Goal: Communication & Community: Answer question/provide support

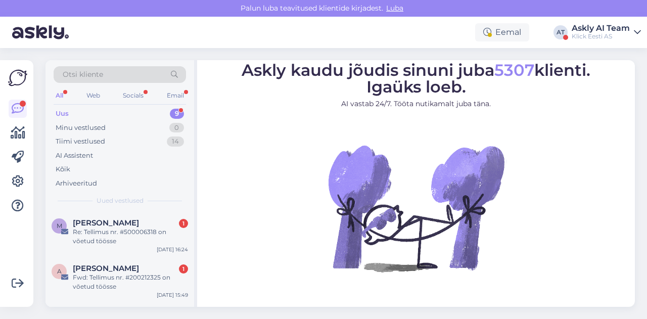
click at [639, 25] on link "Askly AI Team Klick Eesti AS" at bounding box center [605, 32] width 69 height 16
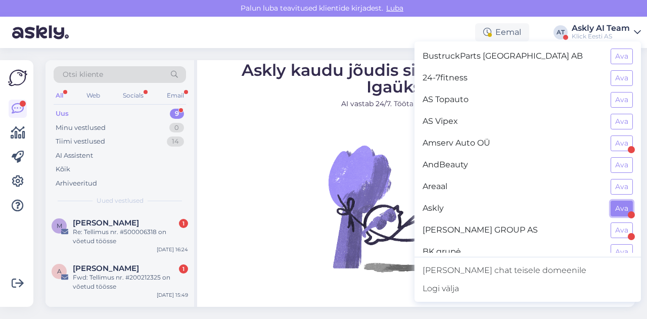
click at [610, 207] on button "Ava" at bounding box center [621, 209] width 22 height 16
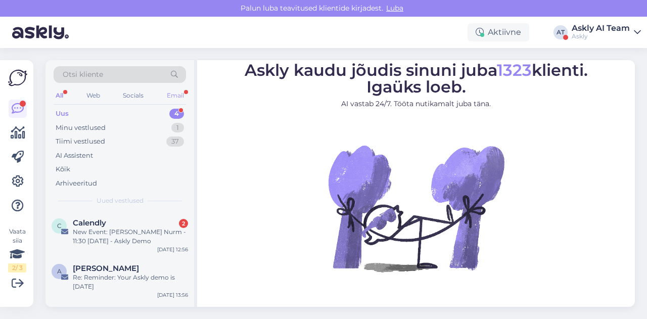
click at [171, 94] on div "Email" at bounding box center [175, 95] width 21 height 13
click at [132, 242] on div "New Event: [PERSON_NAME] Nurm - 11:30 [DATE] - Askly Demo" at bounding box center [130, 236] width 115 height 18
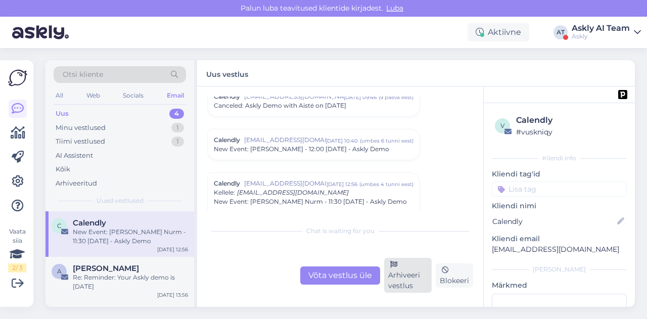
click at [391, 272] on div "Arhiveeri vestlus" at bounding box center [407, 275] width 47 height 35
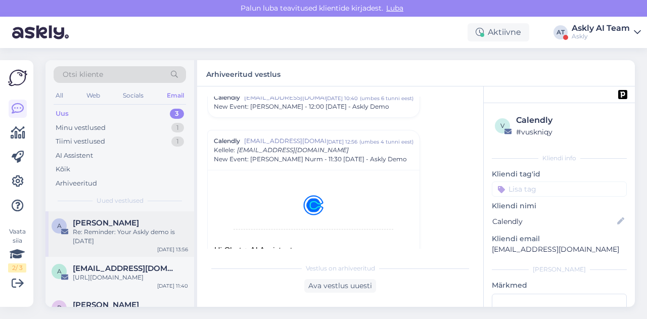
click at [127, 241] on div "Re: Reminder: Your Askly demo is [DATE]" at bounding box center [130, 236] width 115 height 18
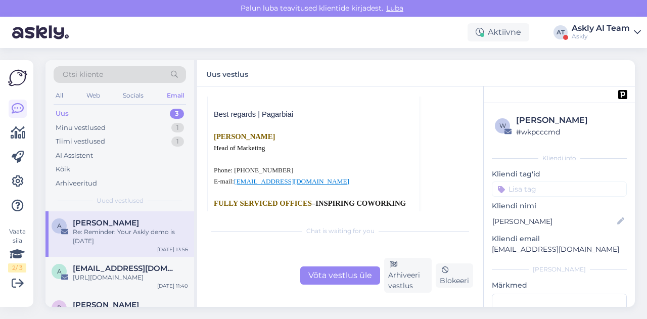
scroll to position [323, 0]
click at [121, 265] on span "[EMAIL_ADDRESS][DOMAIN_NAME]" at bounding box center [125, 268] width 105 height 9
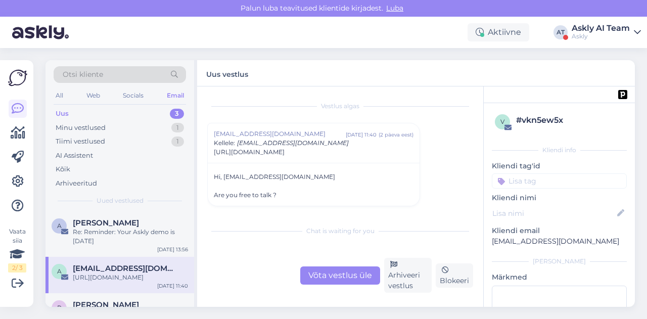
scroll to position [22, 0]
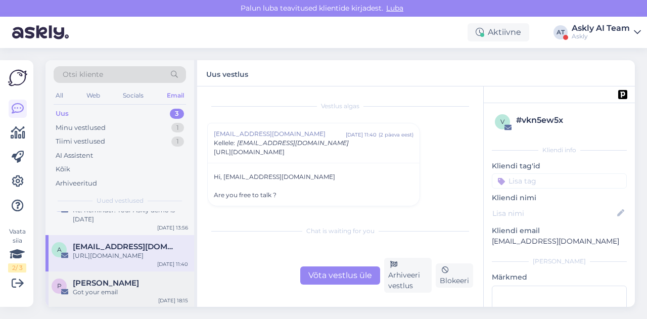
click at [131, 284] on div "[PERSON_NAME]" at bounding box center [130, 282] width 115 height 9
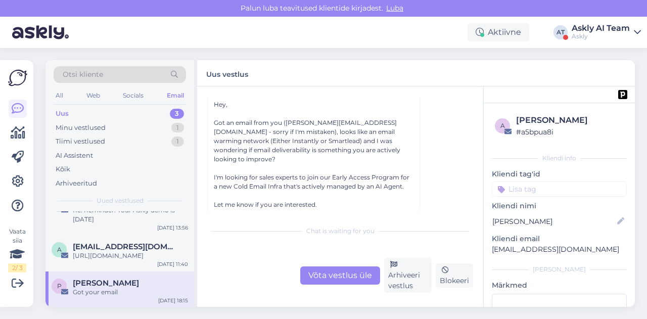
scroll to position [74, 0]
click at [404, 263] on div "Arhiveeri vestlus" at bounding box center [407, 275] width 47 height 35
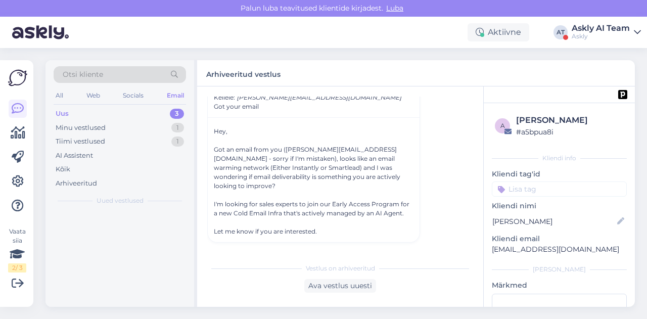
scroll to position [0, 0]
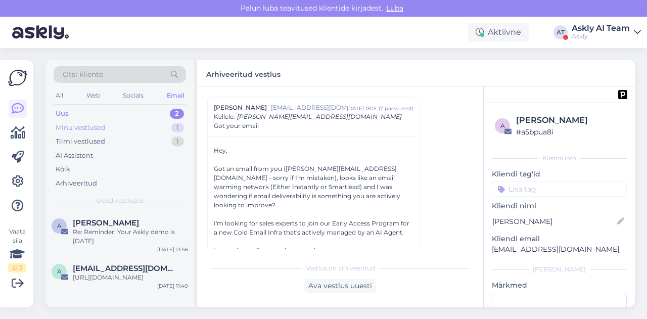
click at [105, 130] on div "Minu vestlused" at bounding box center [81, 128] width 50 height 10
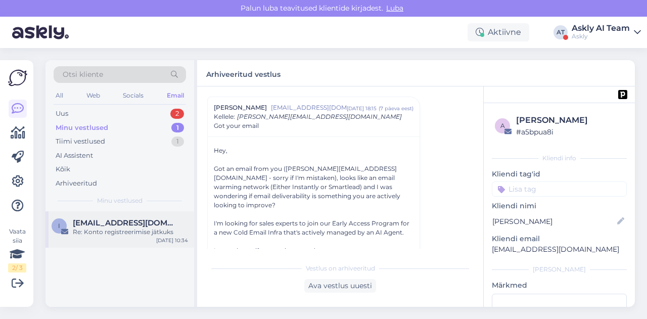
click at [119, 240] on div "i [EMAIL_ADDRESS][DOMAIN_NAME] Re: Konto registreerimise jätkuks [DATE] 10:34" at bounding box center [119, 229] width 148 height 36
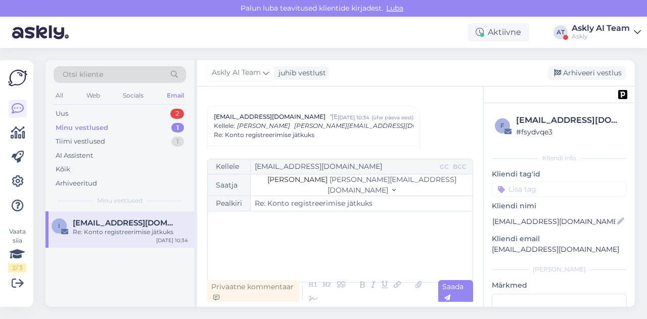
scroll to position [106, 0]
click at [597, 76] on div "Arhiveeri vestlus" at bounding box center [587, 73] width 78 height 14
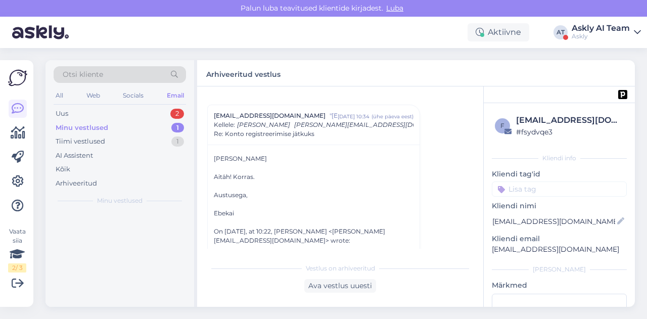
scroll to position [113, 0]
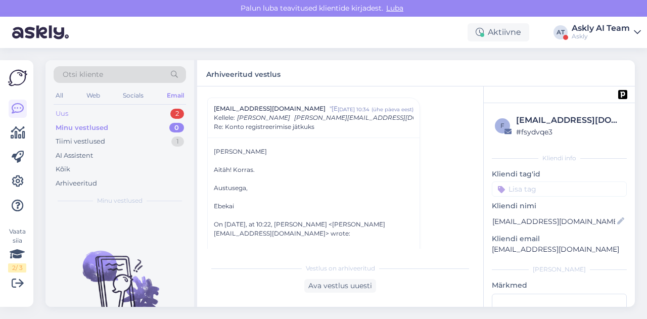
click at [144, 114] on div "Uus 2" at bounding box center [120, 114] width 132 height 14
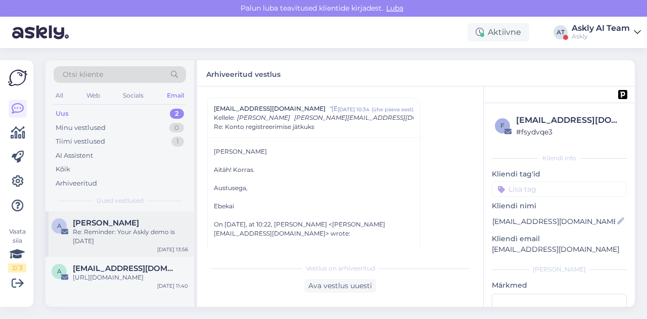
click at [133, 232] on div "Re: Reminder: Your Askly demo is [DATE]" at bounding box center [130, 236] width 115 height 18
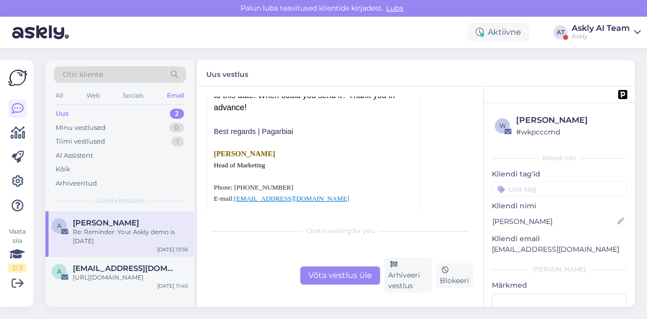
scroll to position [332, 0]
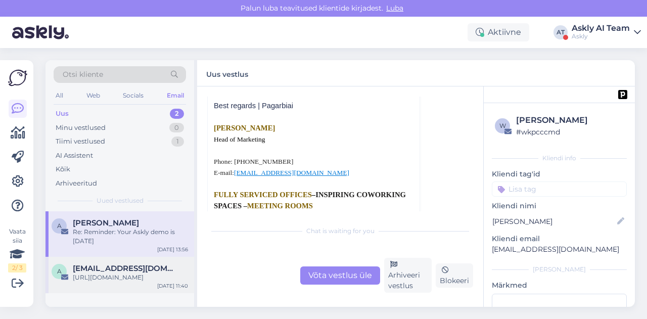
click at [116, 270] on span "[EMAIL_ADDRESS][DOMAIN_NAME]" at bounding box center [125, 268] width 105 height 9
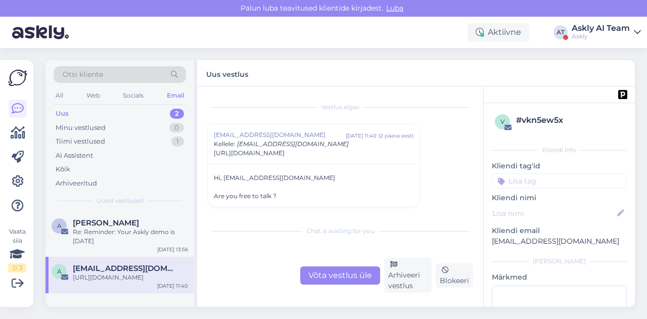
scroll to position [1, 0]
click at [354, 270] on div "Võta vestlus üle" at bounding box center [340, 275] width 80 height 18
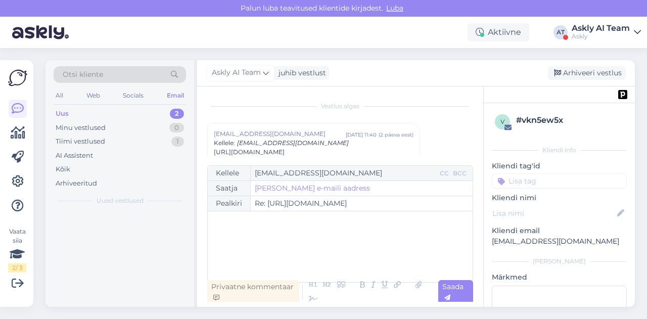
scroll to position [27, 0]
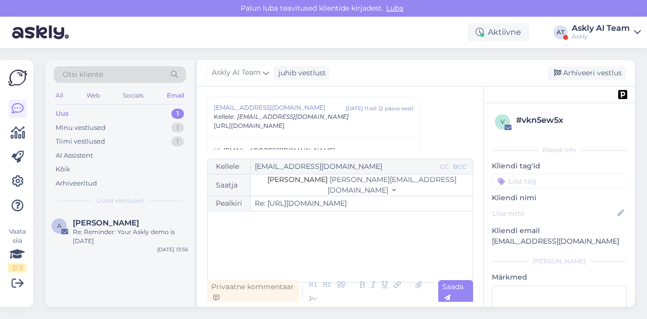
click at [301, 240] on div "﻿" at bounding box center [340, 246] width 255 height 61
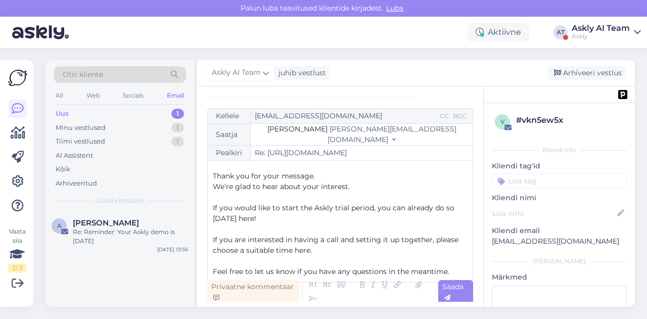
scroll to position [0, 0]
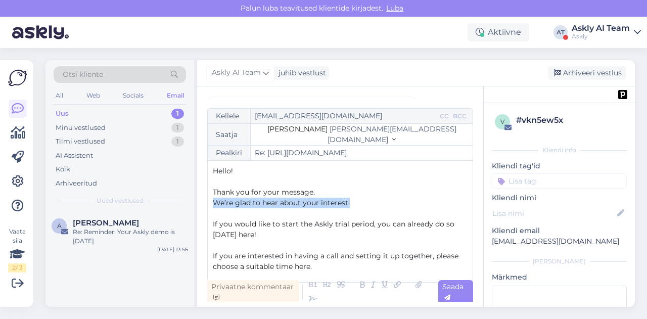
drag, startPoint x: 354, startPoint y: 207, endPoint x: 210, endPoint y: 203, distance: 144.5
click at [210, 203] on div "Kellele [EMAIL_ADDRESS][DOMAIN_NAME] CC BCC Saatja [PERSON_NAME] [PERSON_NAME][…" at bounding box center [340, 195] width 266 height 174
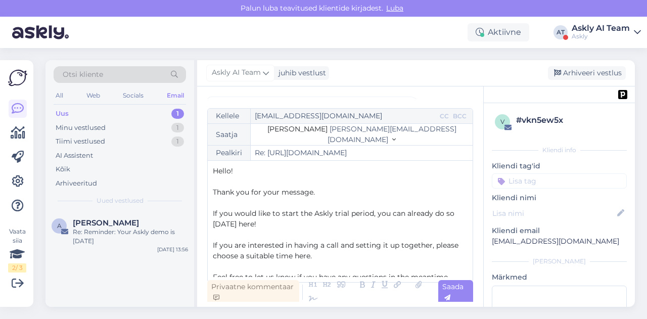
click at [270, 224] on p "If you would like to start the Askly trial period, you can already do so [DATE]…" at bounding box center [340, 218] width 255 height 21
click at [395, 282] on icon at bounding box center [396, 285] width 13 height 14
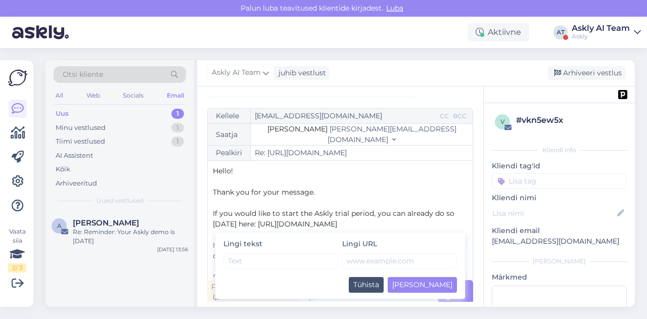
click at [398, 230] on p "﻿" at bounding box center [340, 234] width 255 height 11
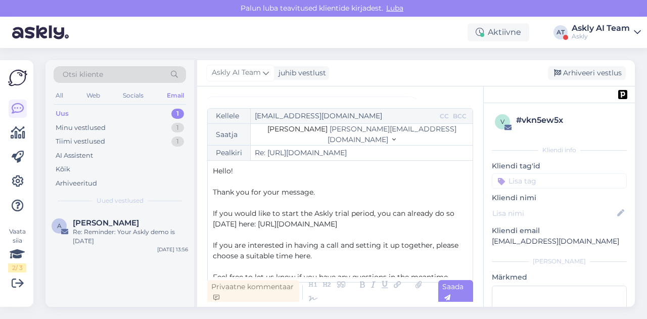
drag, startPoint x: 396, startPoint y: 223, endPoint x: 234, endPoint y: 227, distance: 161.7
click at [234, 227] on p "If you would like to start the Askly trial period, you can already do so [DATE]…" at bounding box center [340, 218] width 255 height 21
click at [396, 284] on icon at bounding box center [396, 285] width 13 height 14
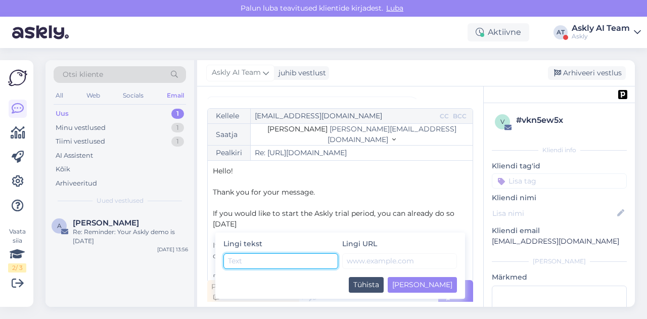
click at [294, 262] on input "text" at bounding box center [280, 261] width 115 height 16
type input "here"
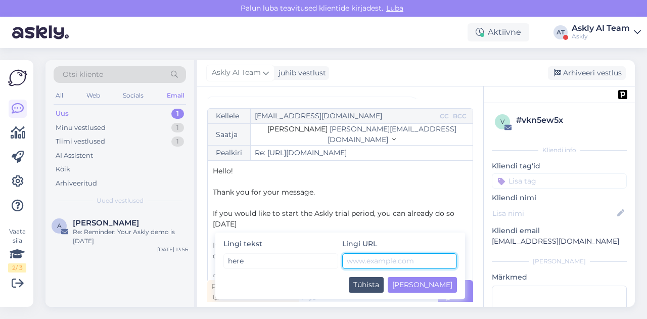
click at [355, 262] on input "text" at bounding box center [399, 261] width 115 height 16
paste input "[URL][DOMAIN_NAME]"
type input "[URL][DOMAIN_NAME]"
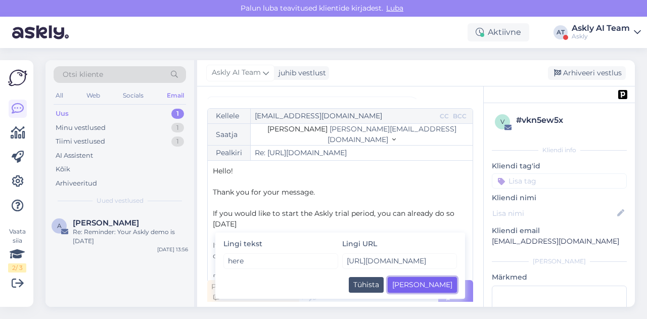
click at [449, 286] on button "[PERSON_NAME]" at bounding box center [421, 285] width 69 height 16
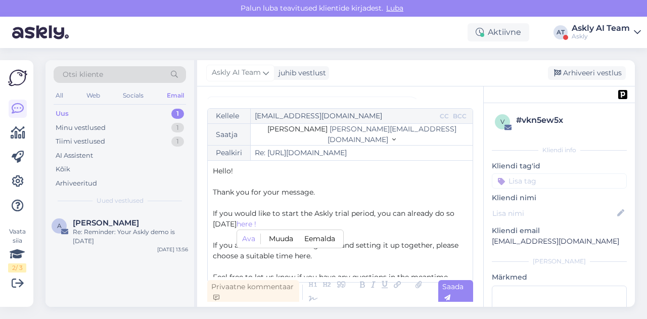
click at [300, 223] on p "If you would like to start the Askly trial period, you can already do so [DATE]…" at bounding box center [340, 218] width 255 height 21
click at [253, 223] on span "here !" at bounding box center [246, 223] width 20 height 9
click at [310, 223] on p "If you would like to start the Askly trial period, you can already do so [DATE]…" at bounding box center [340, 218] width 255 height 21
click at [357, 201] on p "﻿" at bounding box center [340, 202] width 255 height 11
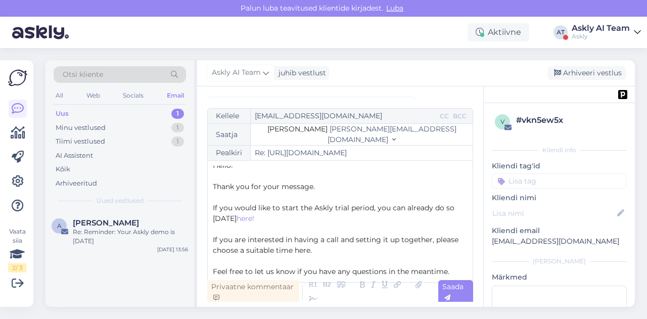
scroll to position [6, 0]
click at [318, 252] on p "If you are interested in having a call and setting it up together, please choos…" at bounding box center [340, 244] width 255 height 21
click at [396, 286] on icon at bounding box center [396, 285] width 13 height 14
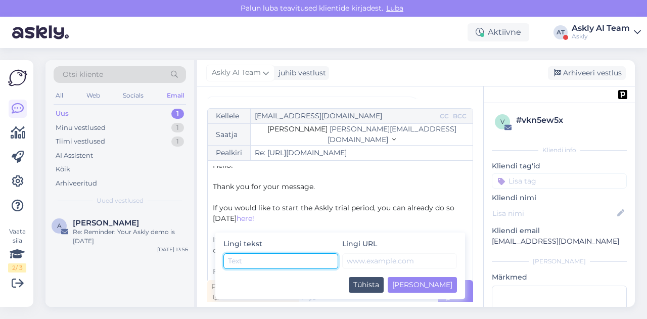
click at [311, 261] on input "text" at bounding box center [280, 261] width 115 height 16
type input "here!"
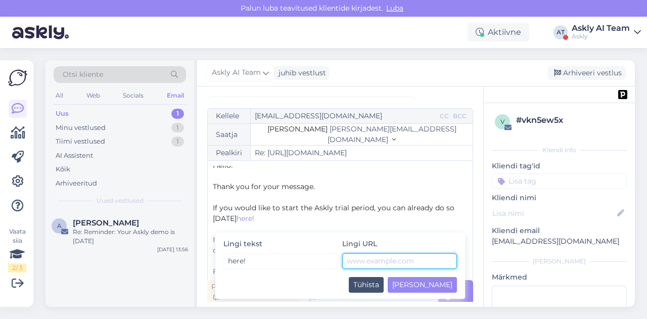
click at [367, 257] on input "text" at bounding box center [399, 261] width 115 height 16
paste input "[URL][DOMAIN_NAME]"
type input "[URL][DOMAIN_NAME]"
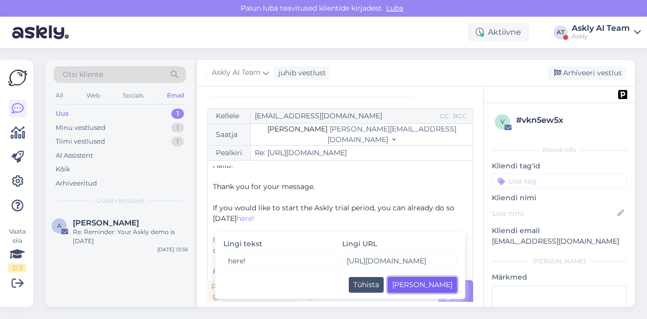
scroll to position [0, 0]
click at [453, 284] on button "[PERSON_NAME]" at bounding box center [421, 285] width 69 height 16
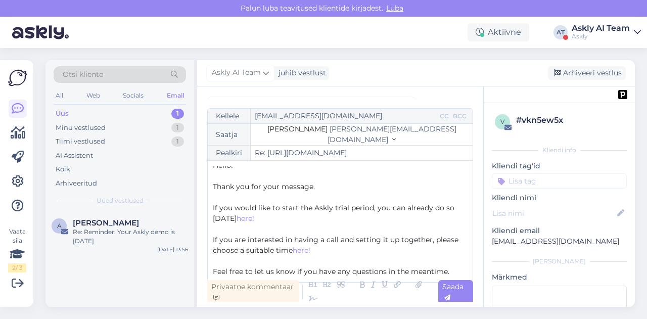
click at [355, 211] on span "If you would like to start the Askly trial period, you can already do so [DATE]" at bounding box center [334, 213] width 243 height 20
click at [449, 270] on p "Feel free to let us know if you have any questions in the meantime." at bounding box center [340, 271] width 255 height 11
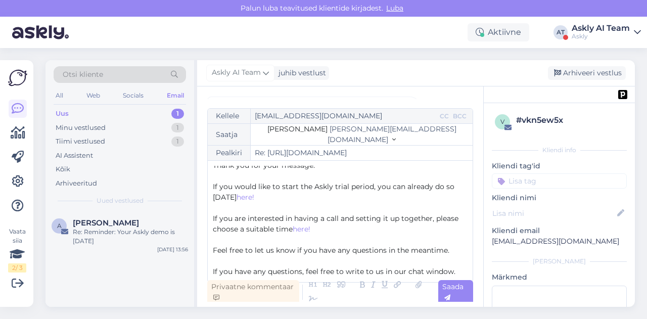
scroll to position [37, 0]
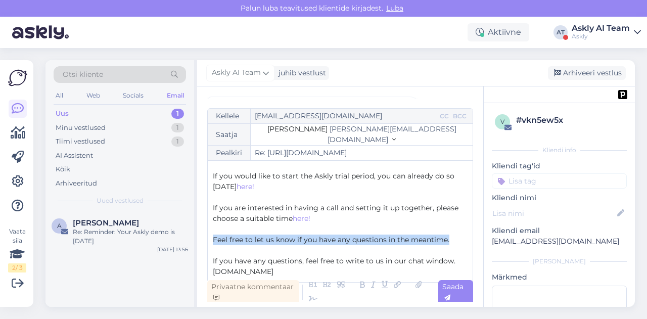
drag, startPoint x: 212, startPoint y: 241, endPoint x: 457, endPoint y: 243, distance: 245.0
click at [457, 243] on div "Kellele [EMAIL_ADDRESS][DOMAIN_NAME] CC BCC Saatja [PERSON_NAME] [PERSON_NAME][…" at bounding box center [340, 195] width 266 height 174
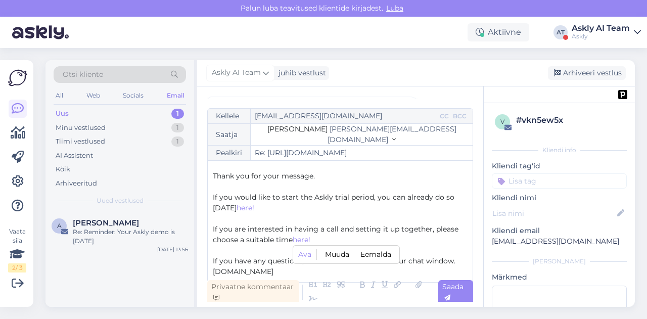
scroll to position [16, 0]
click at [383, 216] on p "﻿" at bounding box center [340, 218] width 255 height 11
drag, startPoint x: 267, startPoint y: 272, endPoint x: 214, endPoint y: 275, distance: 52.6
click at [214, 275] on p "[DOMAIN_NAME]" at bounding box center [340, 271] width 255 height 11
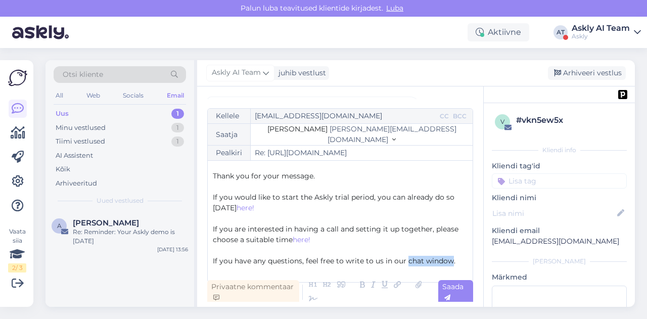
drag, startPoint x: 405, startPoint y: 261, endPoint x: 451, endPoint y: 259, distance: 45.5
click at [451, 259] on span "If you have any questions, feel free to write to us in our chat window." at bounding box center [334, 260] width 242 height 9
click at [393, 286] on icon at bounding box center [396, 285] width 13 height 14
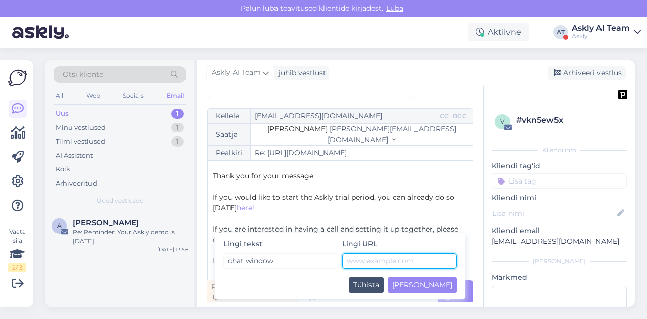
click at [352, 265] on input "text" at bounding box center [399, 261] width 115 height 16
paste input "[URL][DOMAIN_NAME]"
type input "[URL][DOMAIN_NAME]"
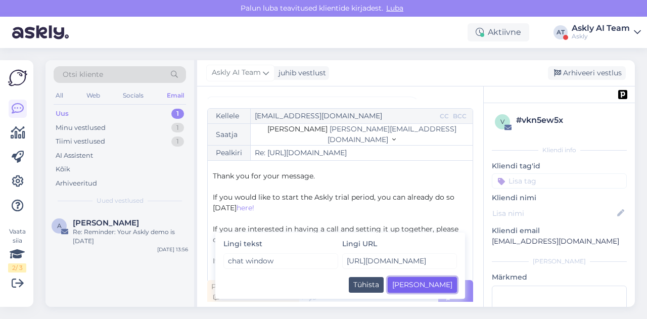
click at [452, 286] on button "[PERSON_NAME]" at bounding box center [421, 285] width 69 height 16
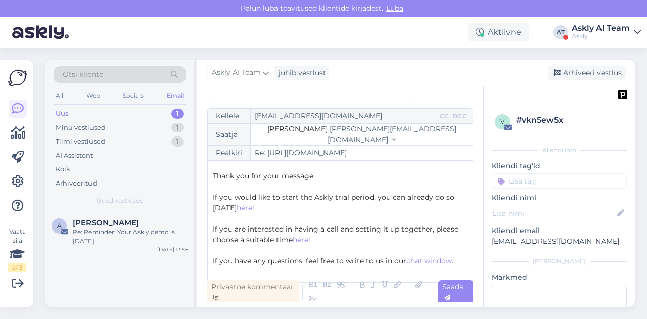
click at [455, 244] on div "Hello! ﻿ Thank you for your message. ﻿ If you would like to start the Askly tri…" at bounding box center [340, 221] width 255 height 111
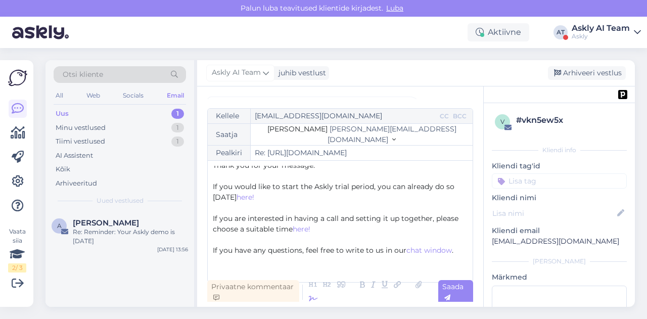
scroll to position [37, 0]
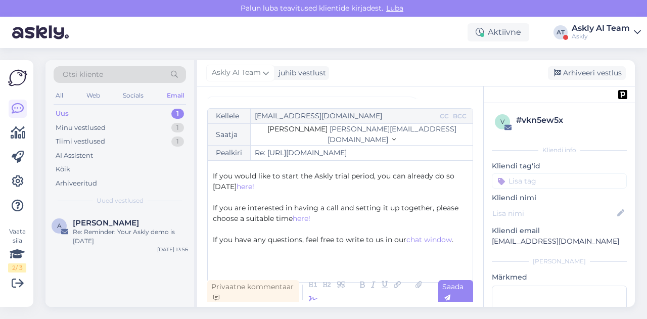
click at [312, 297] on icon at bounding box center [313, 299] width 15 height 14
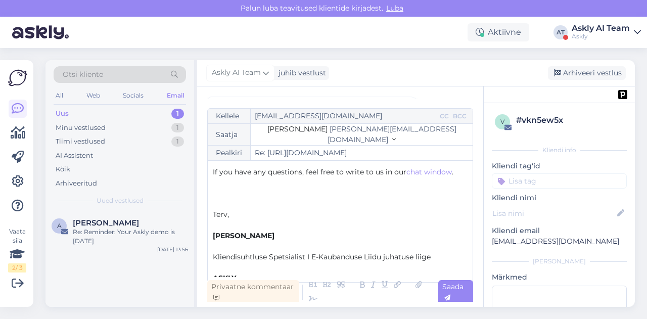
scroll to position [112, 0]
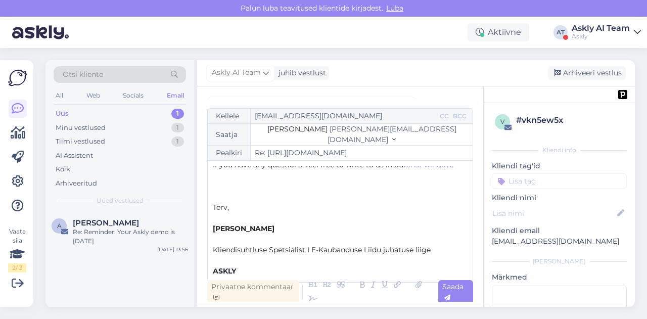
click at [220, 220] on p "﻿" at bounding box center [340, 218] width 255 height 11
click at [213, 228] on span "[PERSON_NAME]" at bounding box center [244, 228] width 62 height 9
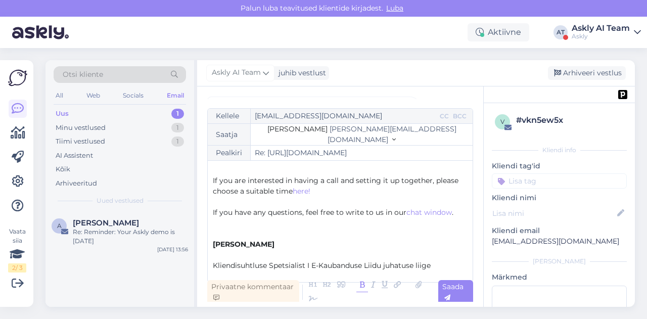
scroll to position [0, 0]
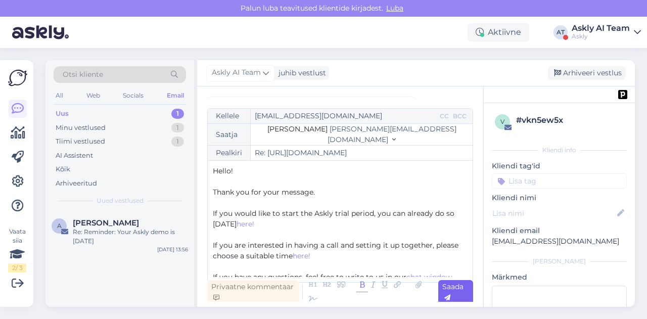
click at [457, 283] on span "Saada" at bounding box center [452, 292] width 21 height 20
type input "Re: [URL][DOMAIN_NAME]"
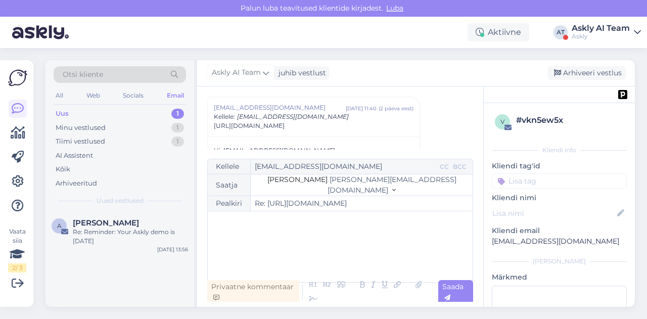
scroll to position [122, 0]
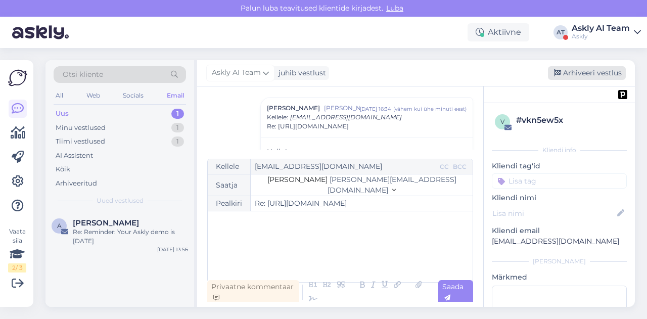
click at [575, 69] on div "Arhiveeri vestlus" at bounding box center [587, 73] width 78 height 14
